Goal: Information Seeking & Learning: Learn about a topic

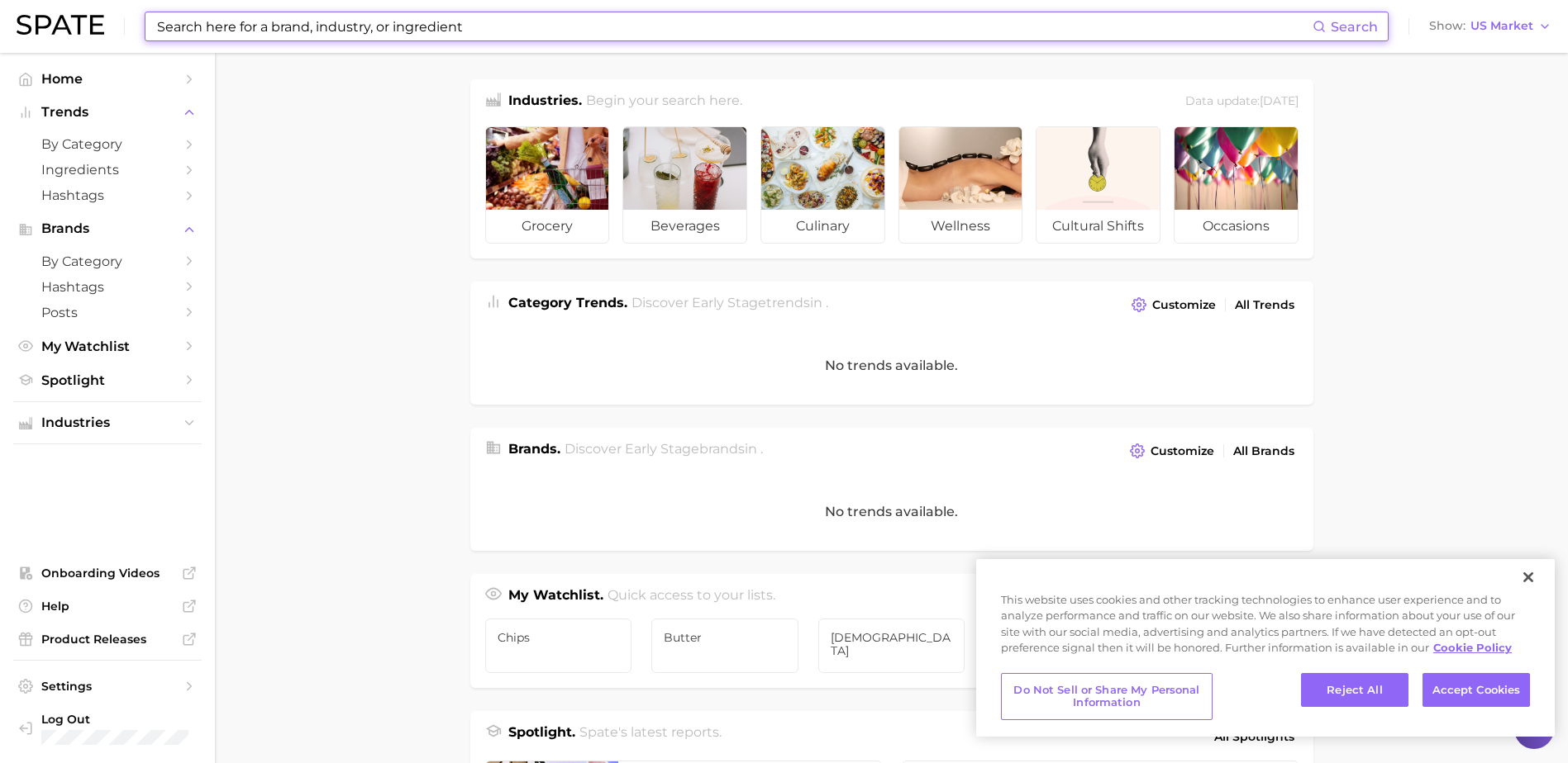
click at [218, 23] on input at bounding box center [734, 26] width 1157 height 28
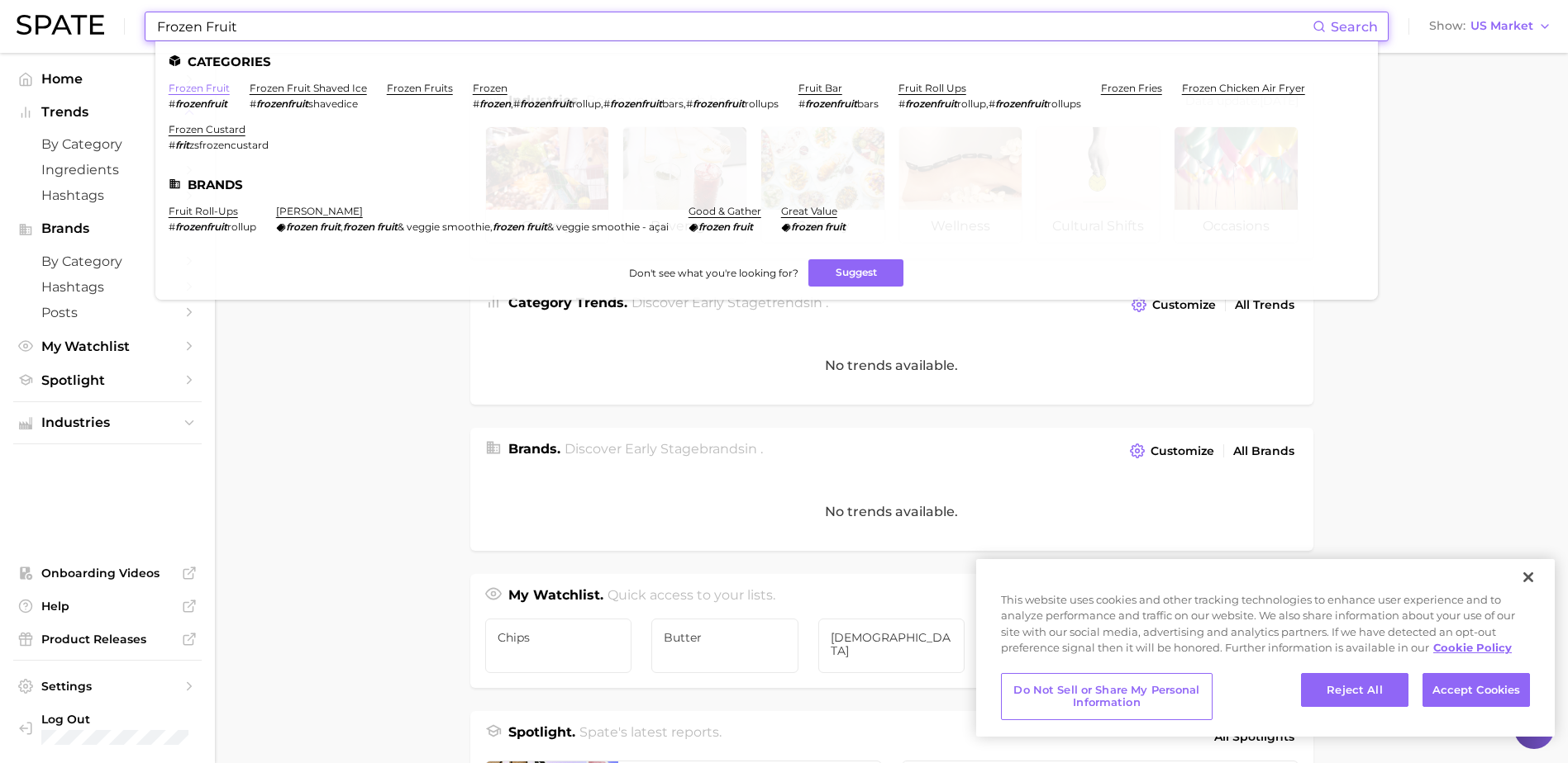
type input "Frozen Fruit"
click at [199, 89] on link "frozen fruit" at bounding box center [199, 87] width 61 height 12
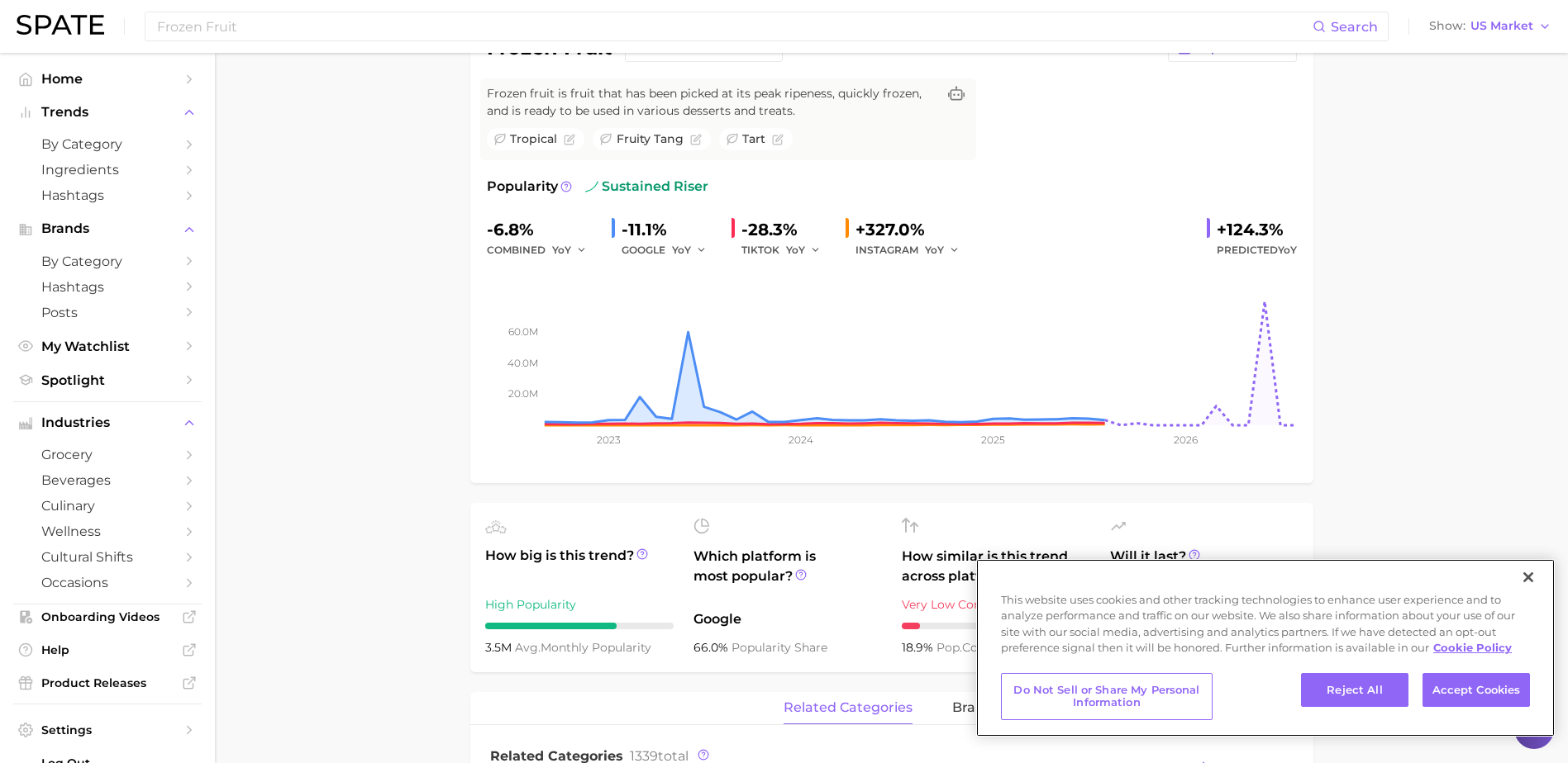
scroll to position [166, 0]
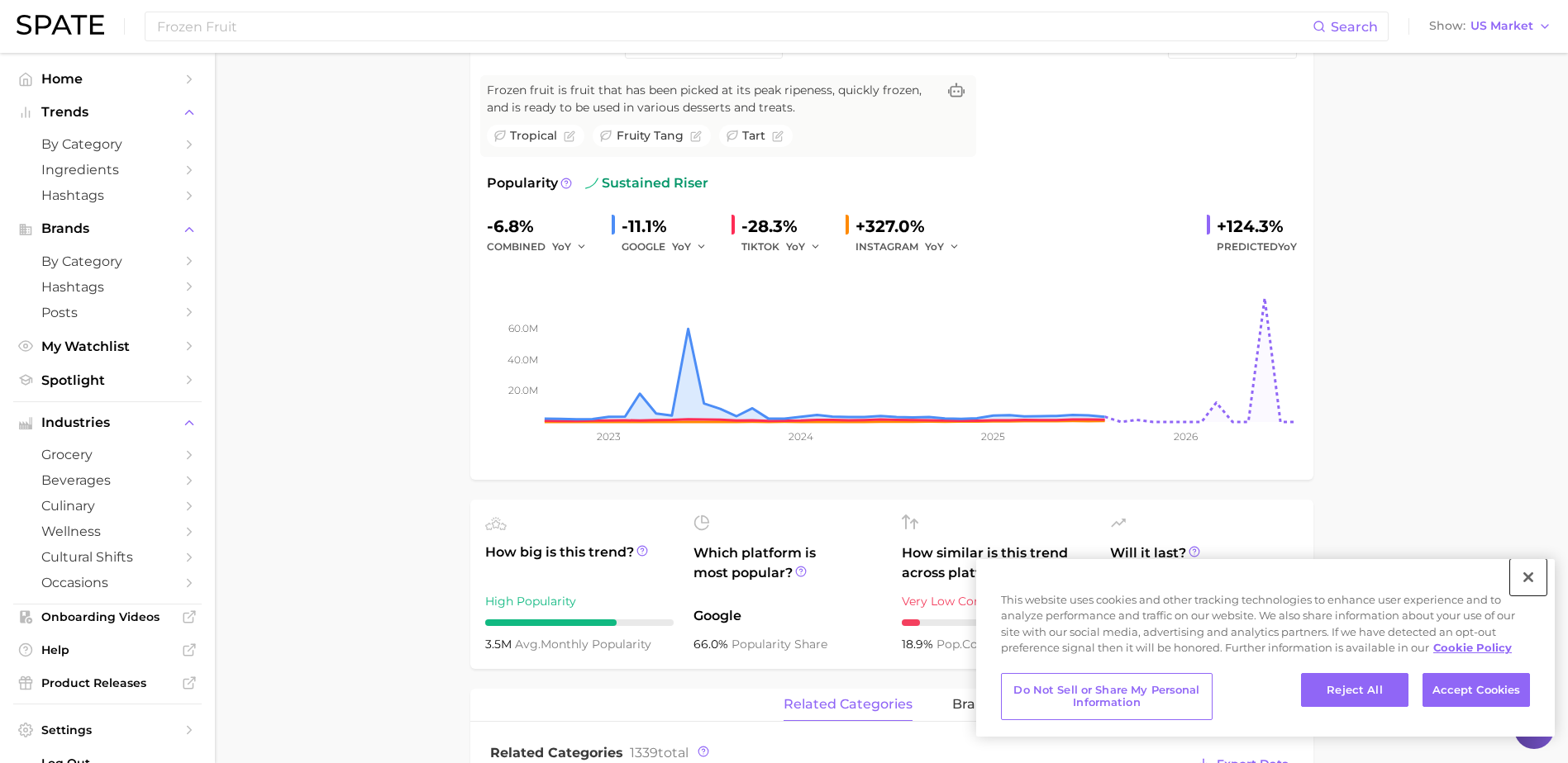
click at [1539, 584] on button "Close" at bounding box center [1527, 577] width 36 height 36
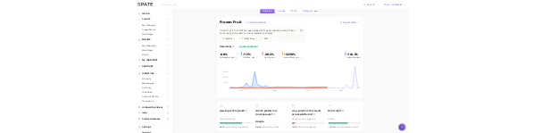
scroll to position [0, 0]
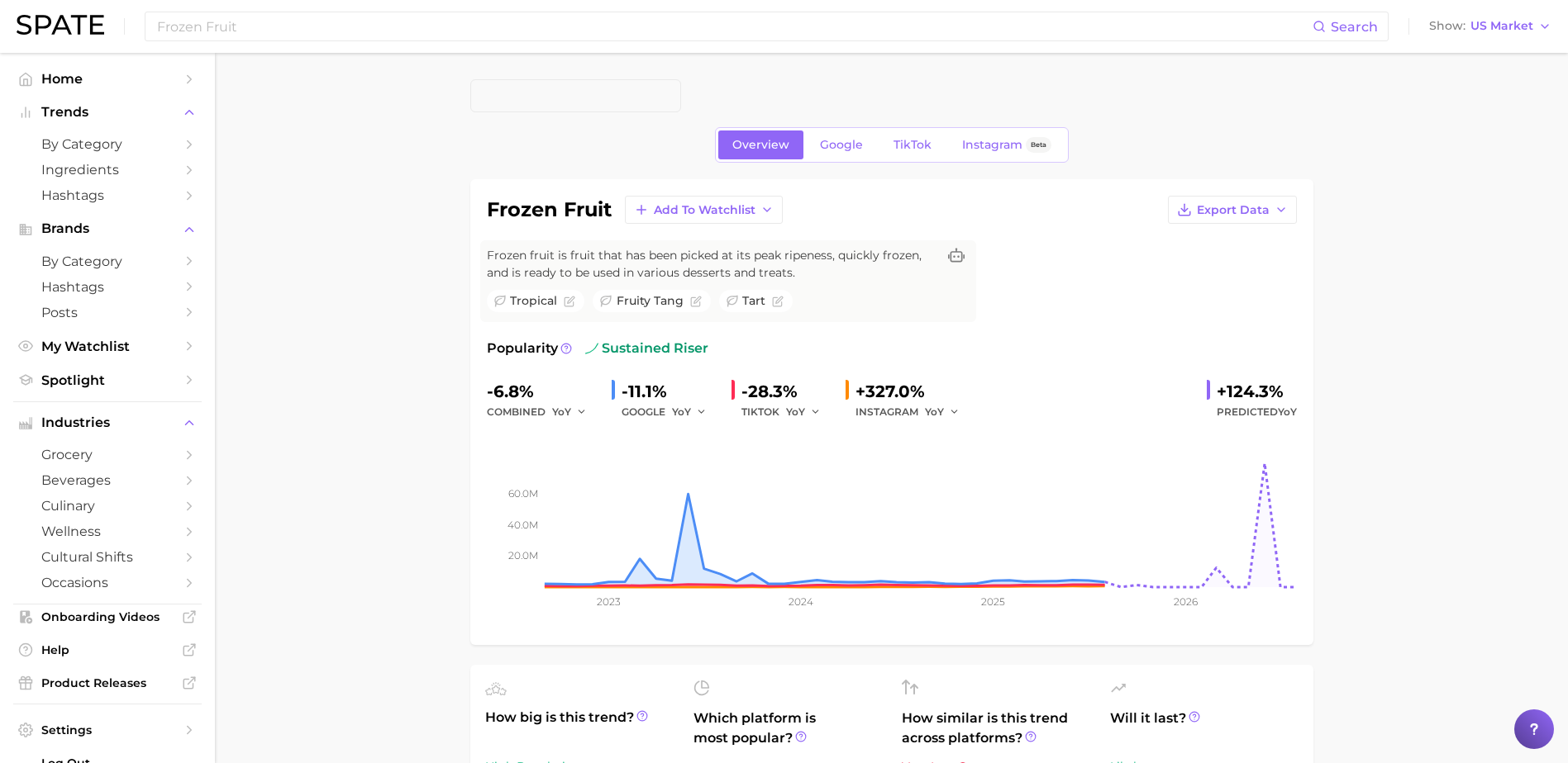
click at [911, 148] on span "TikTok" at bounding box center [912, 144] width 38 height 14
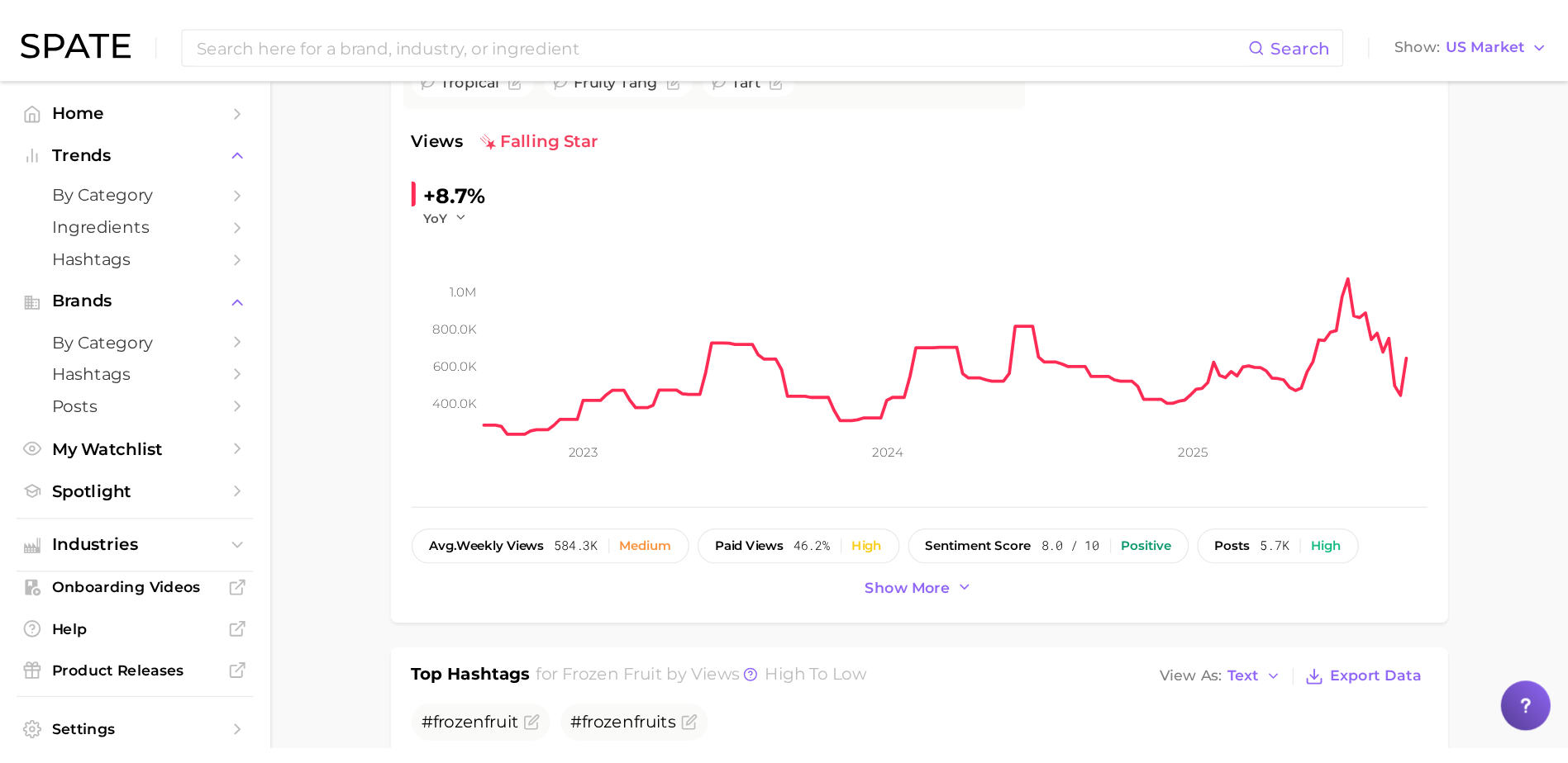
scroll to position [248, 0]
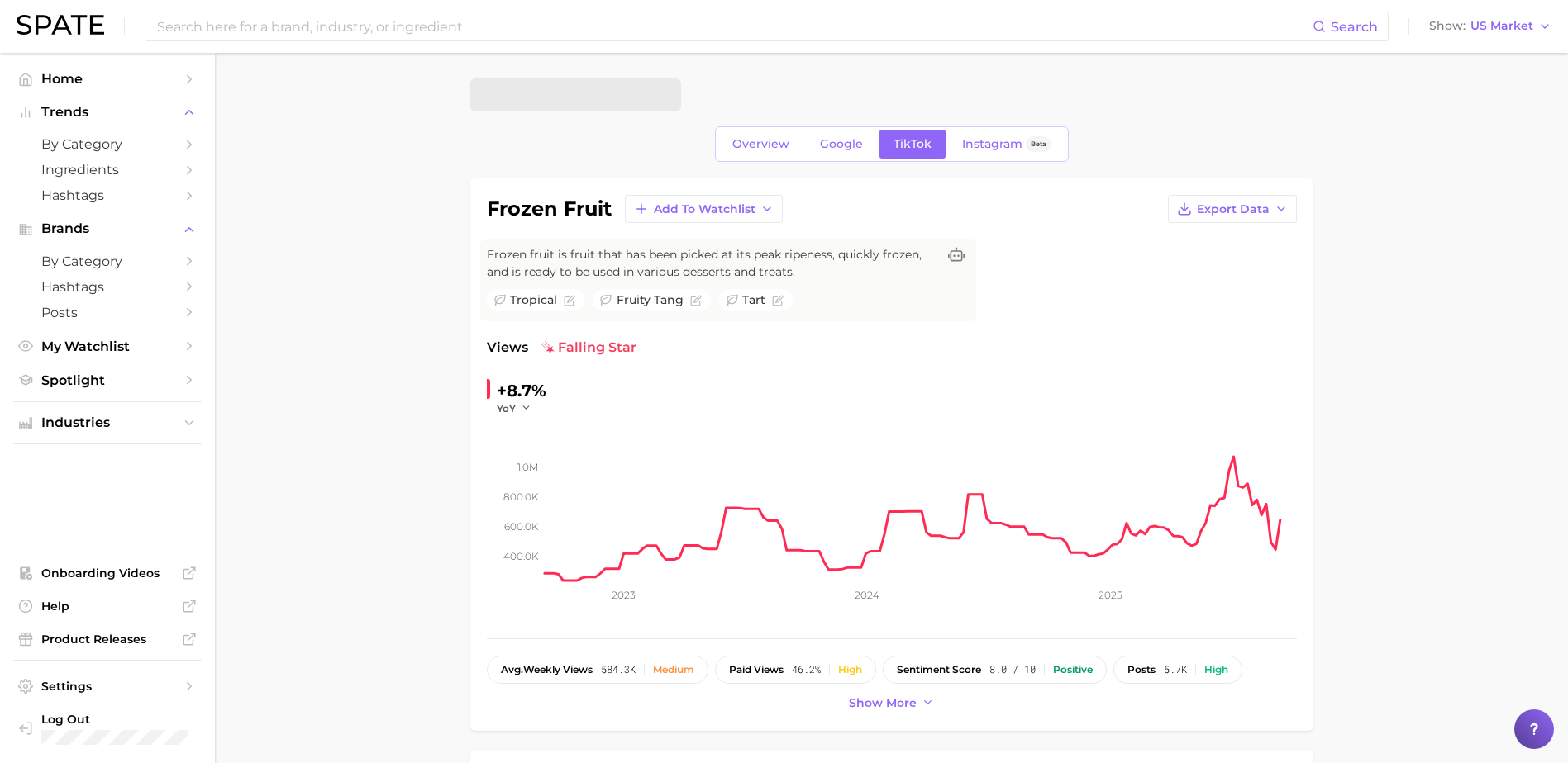
scroll to position [0, 0]
